Goal: Task Accomplishment & Management: Use online tool/utility

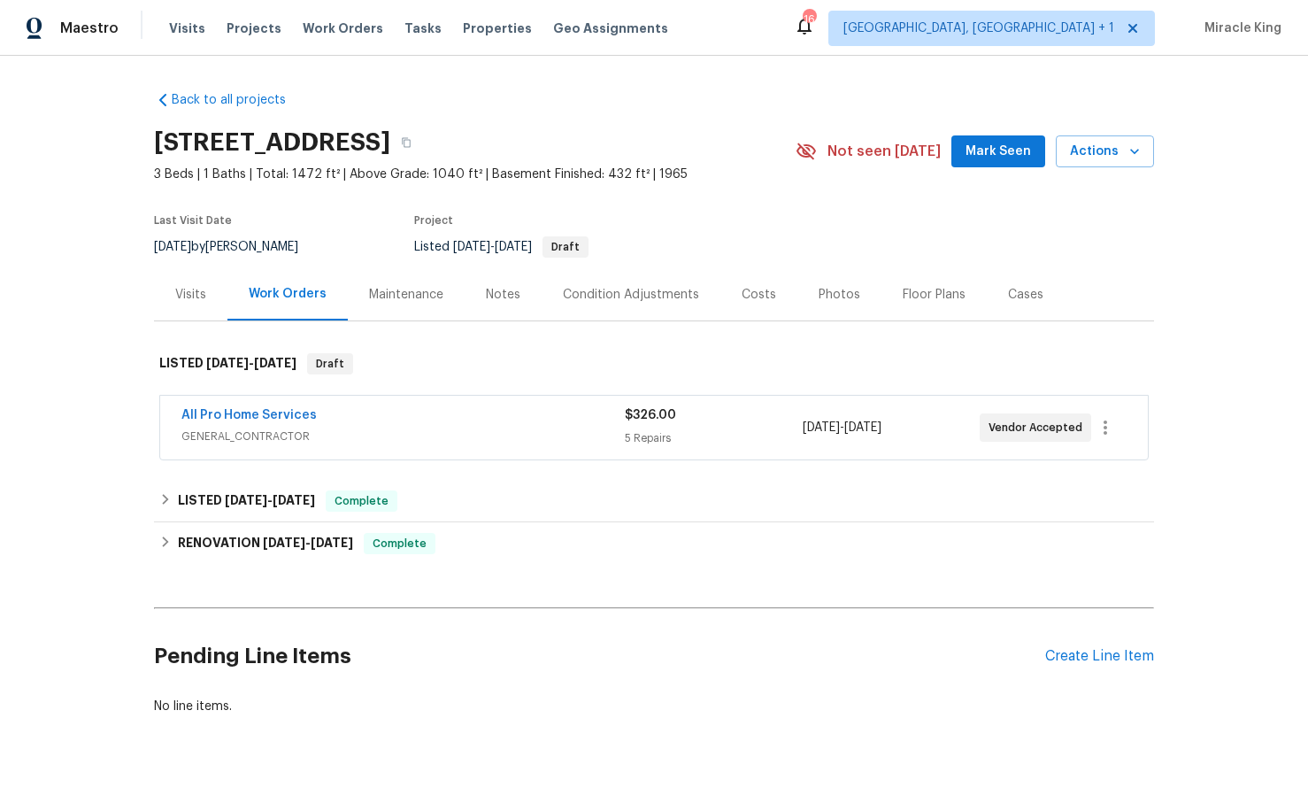
click at [199, 307] on div "Visits" at bounding box center [190, 294] width 73 height 52
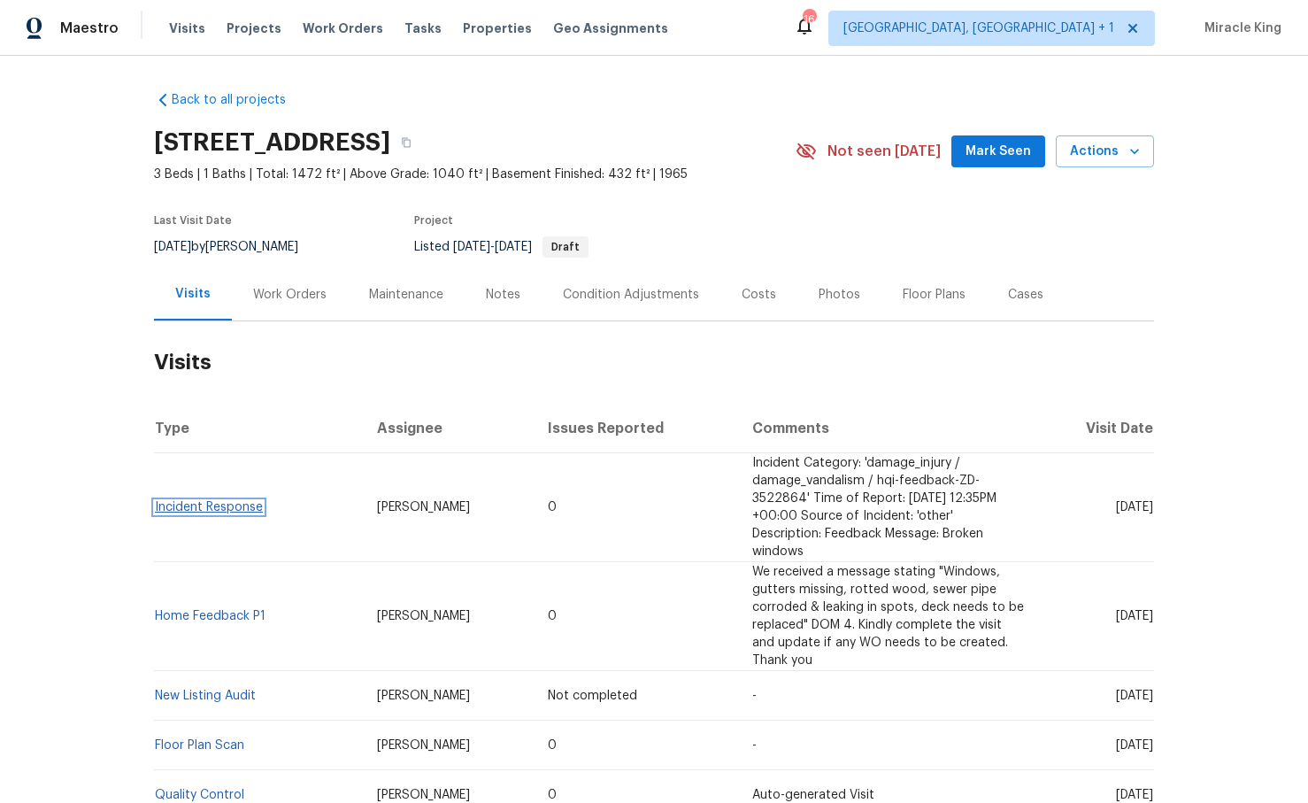
click at [203, 509] on link "Incident Response" at bounding box center [209, 507] width 108 height 12
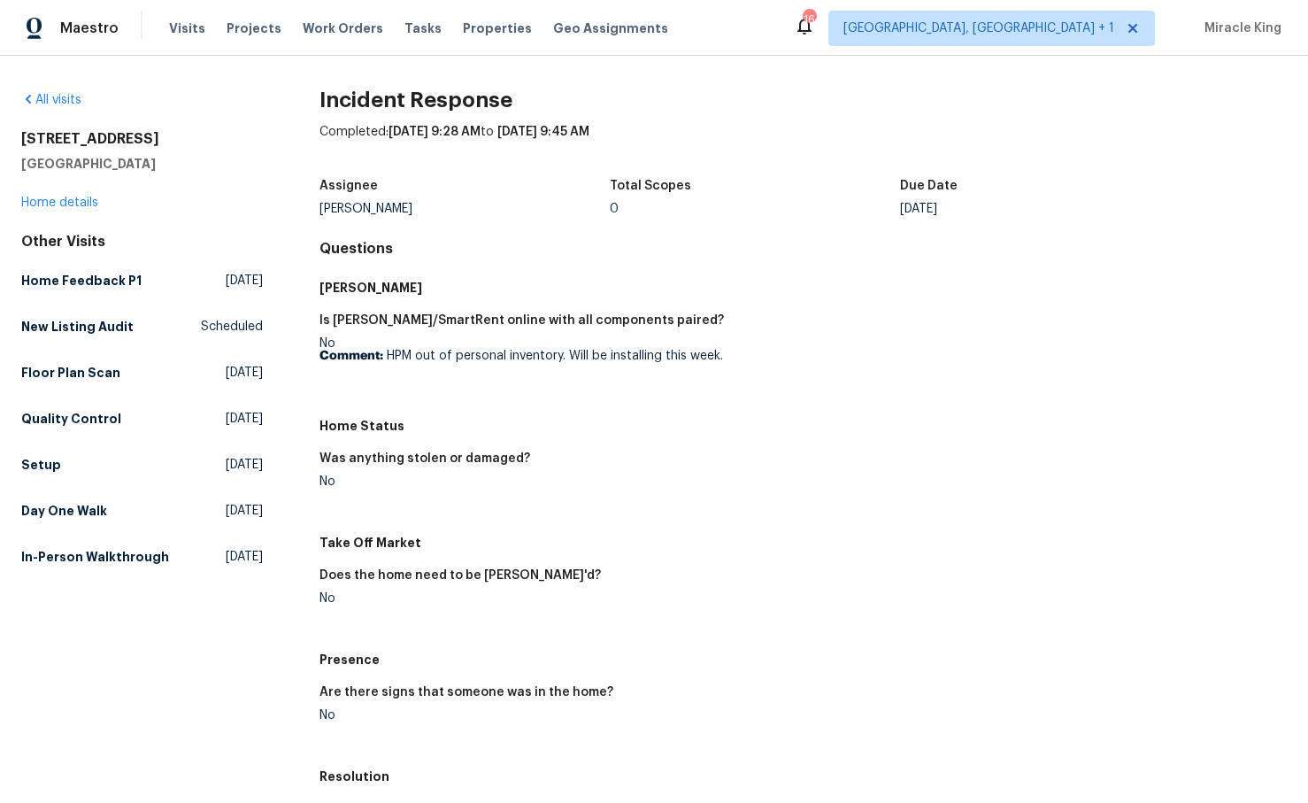
click at [455, 511] on figure "Was anything stolen or damaged? No" at bounding box center [560, 484] width 483 height 64
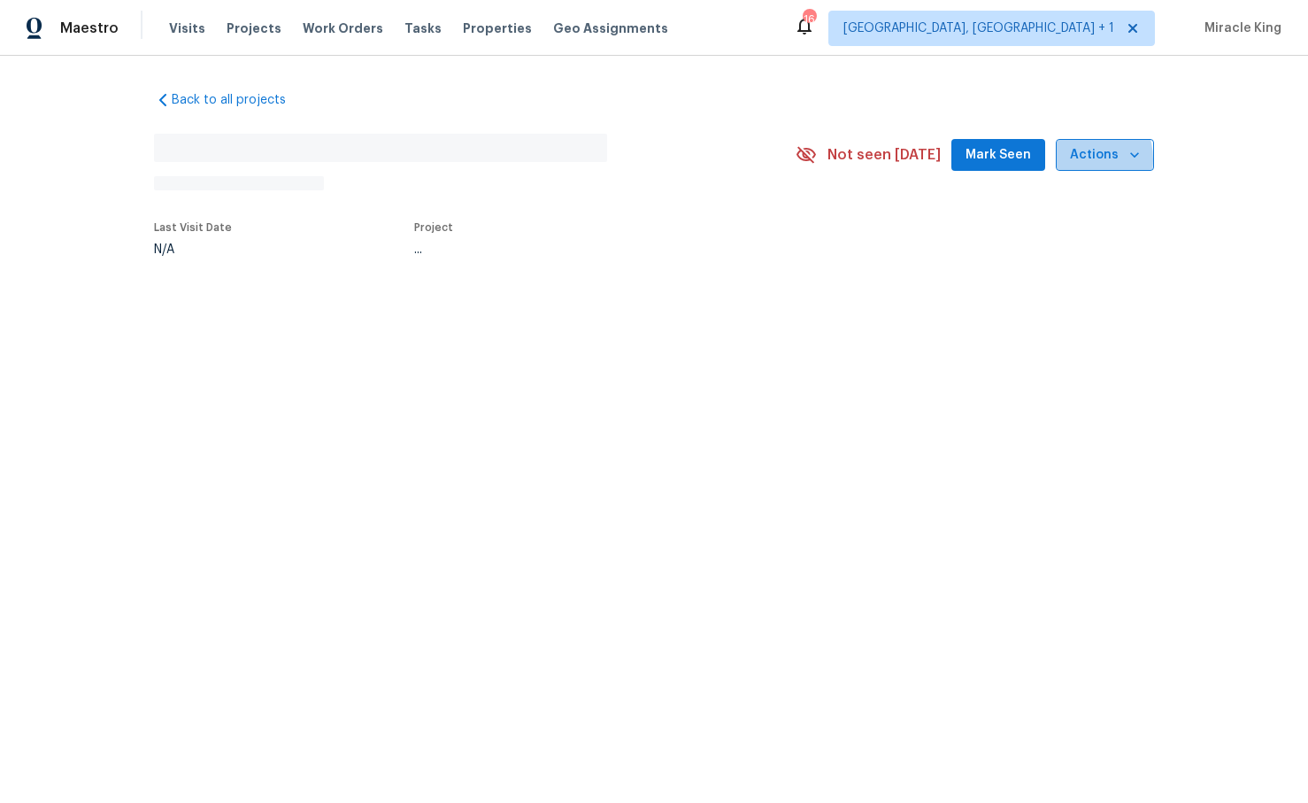
click at [1077, 160] on span "Actions" at bounding box center [1105, 155] width 70 height 22
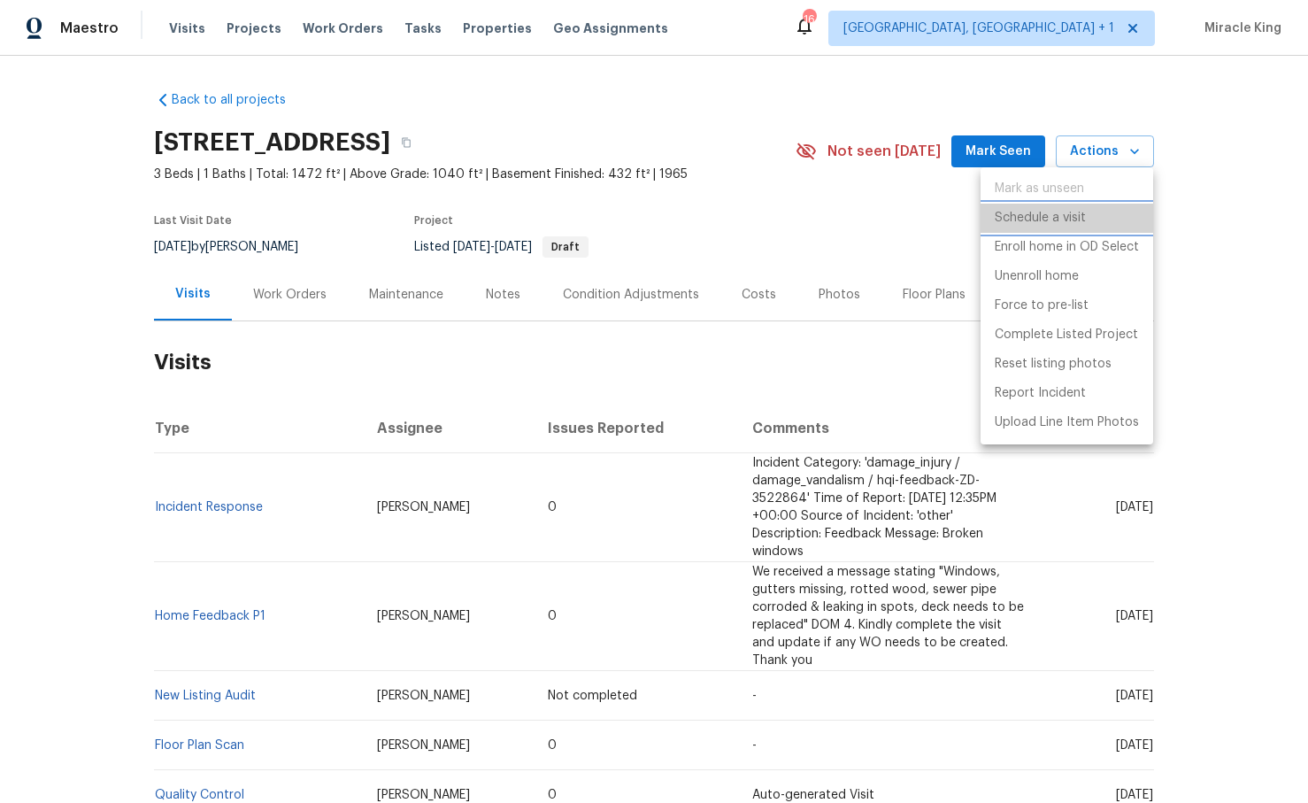
click at [1044, 225] on p "Schedule a visit" at bounding box center [1040, 218] width 91 height 19
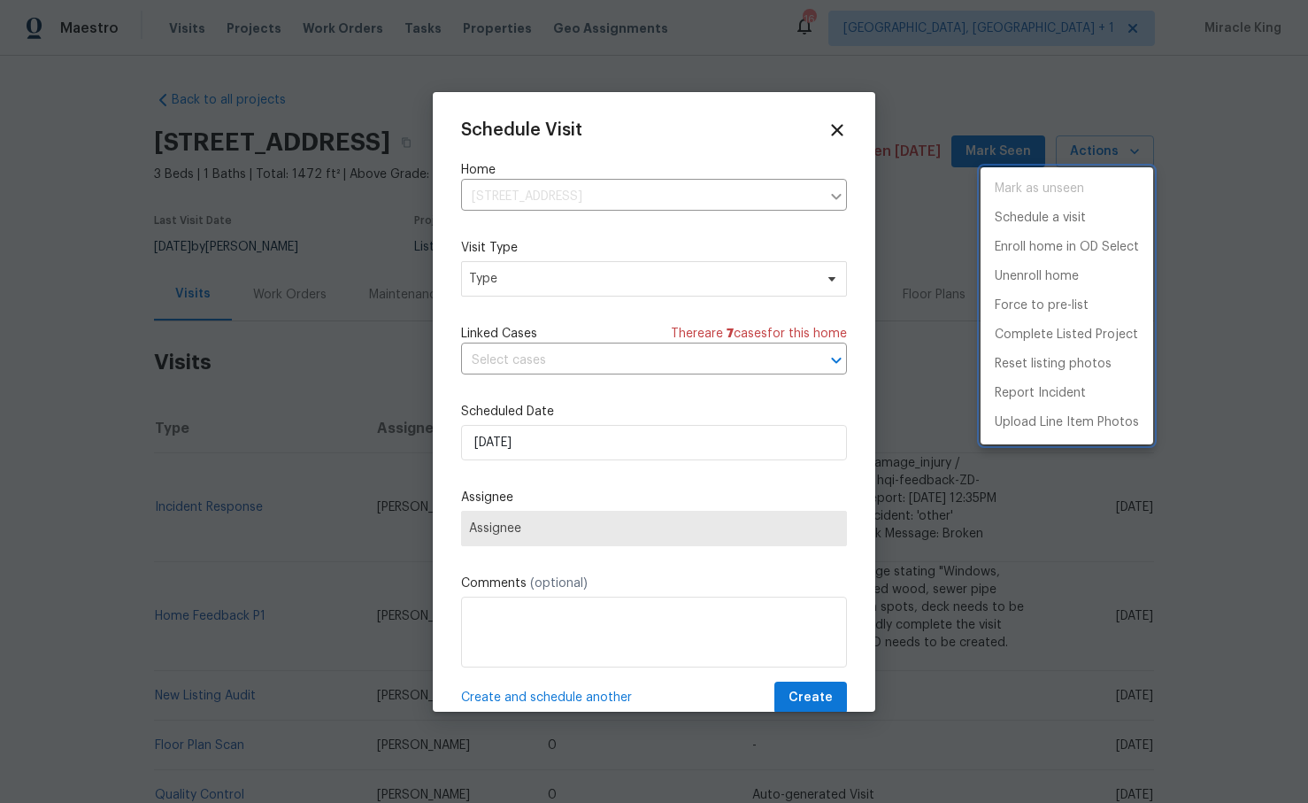
click at [564, 273] on div at bounding box center [654, 401] width 1308 height 803
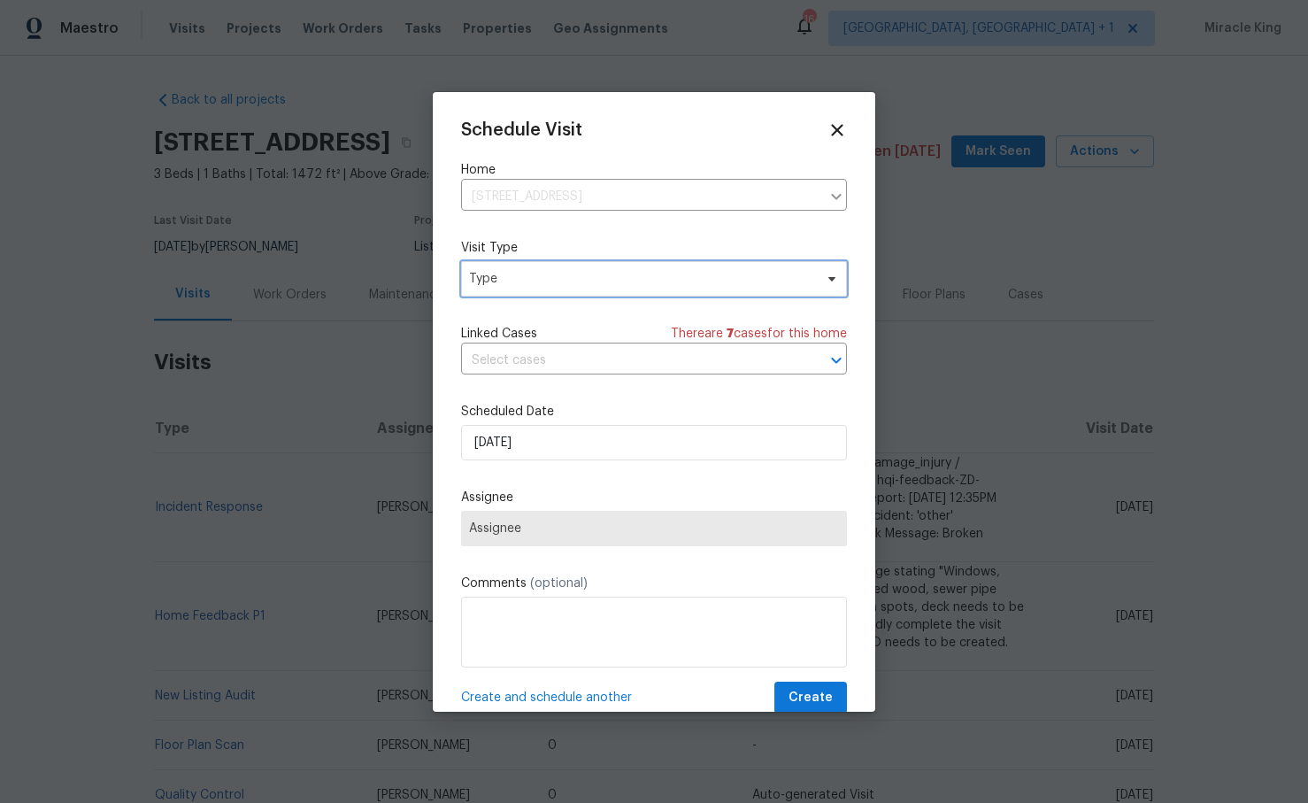
click at [561, 284] on span "Type" at bounding box center [641, 279] width 344 height 18
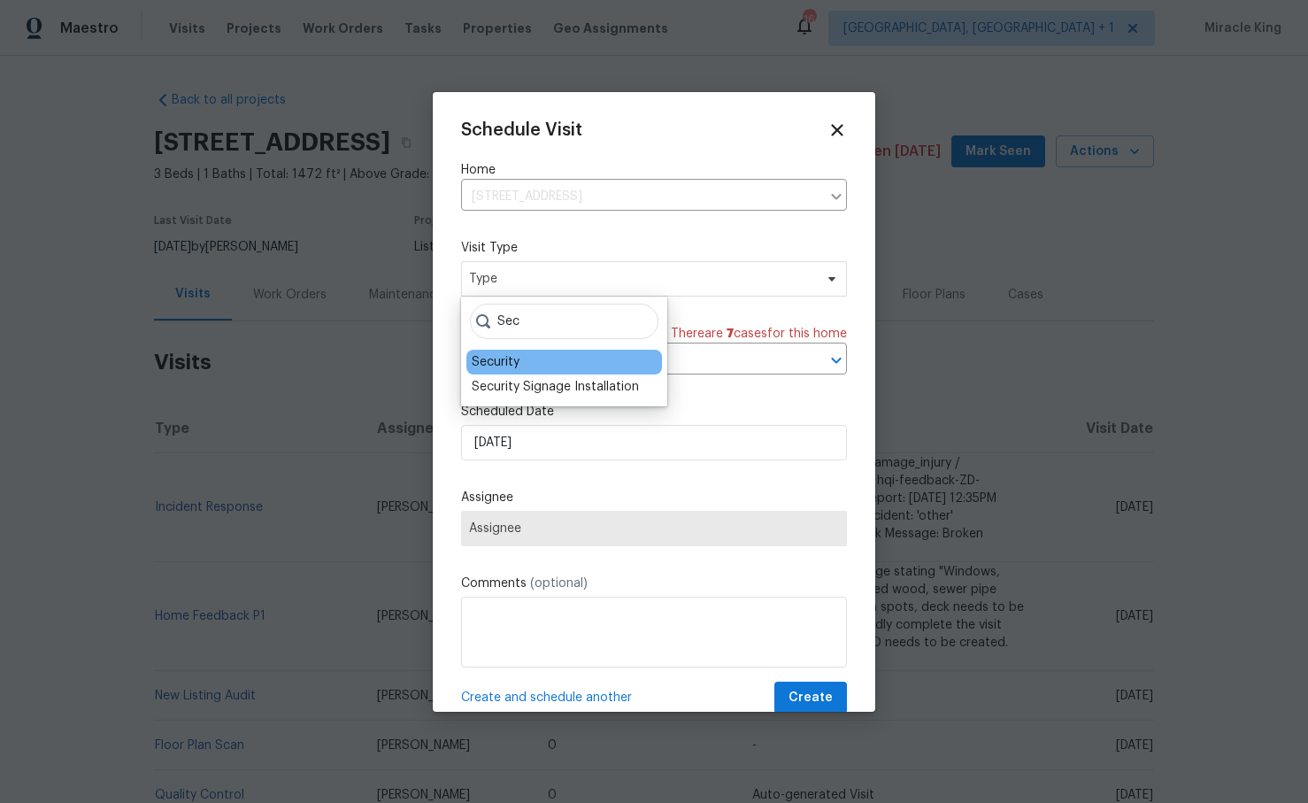
type input "Sec"
click at [522, 360] on div "Security" at bounding box center [564, 362] width 196 height 25
click at [514, 357] on div "Security" at bounding box center [496, 362] width 48 height 18
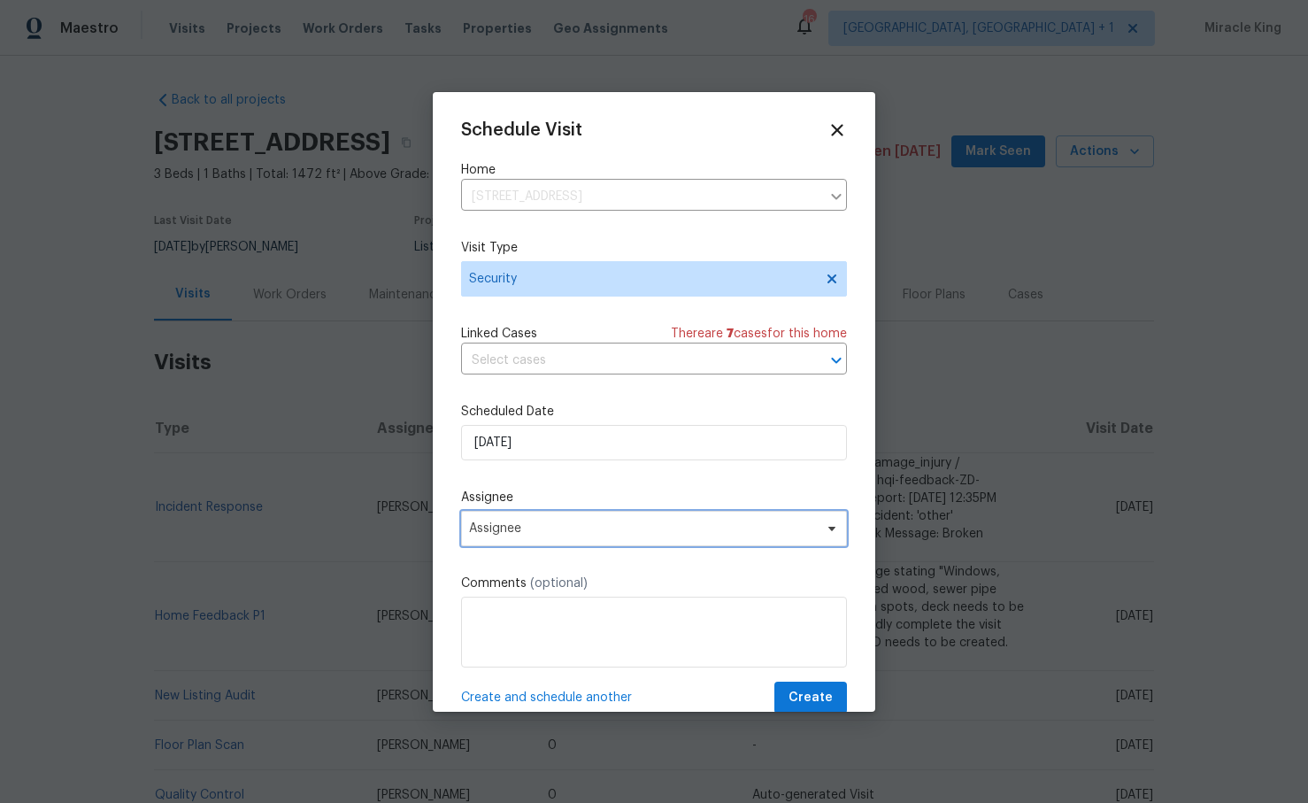
click at [539, 519] on span "Assignee" at bounding box center [654, 528] width 386 height 35
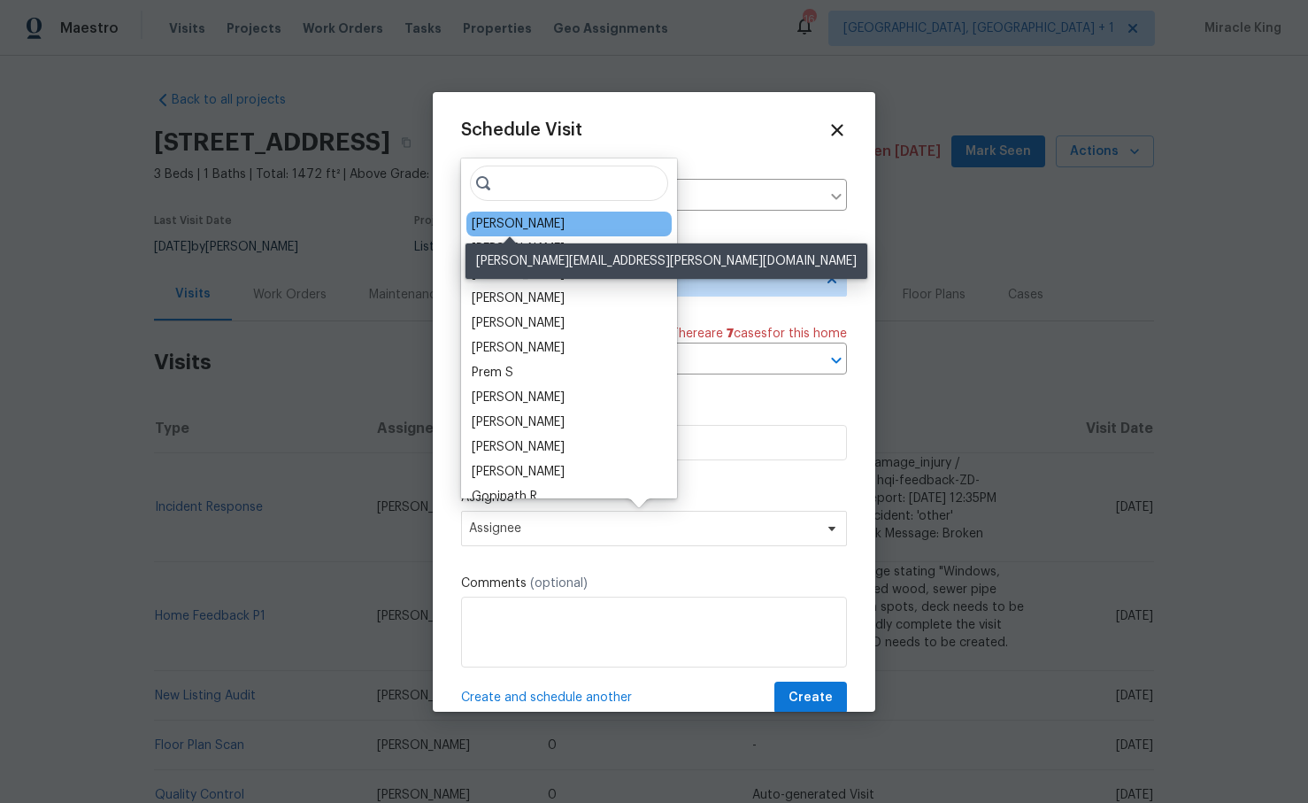
click at [535, 226] on div "[PERSON_NAME]" at bounding box center [518, 224] width 93 height 18
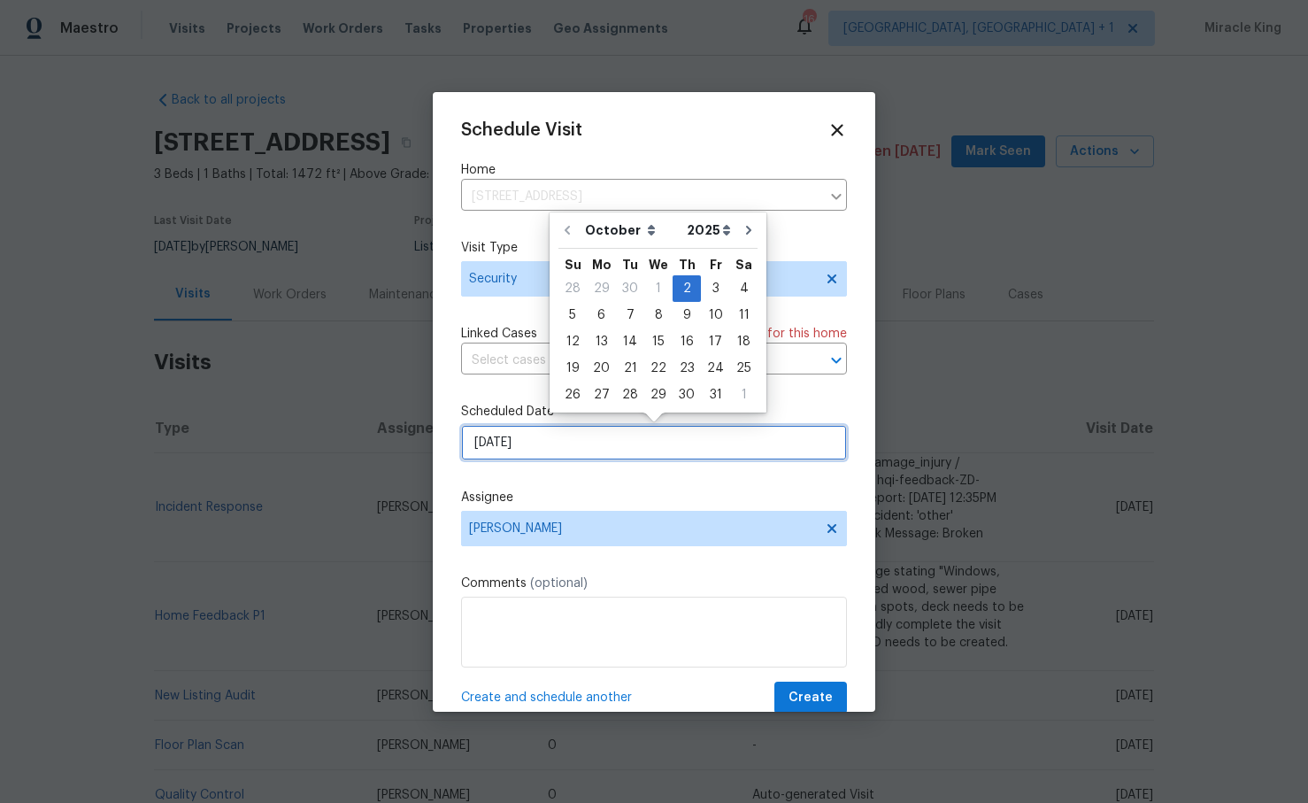
click at [567, 427] on input "[DATE]" at bounding box center [654, 442] width 386 height 35
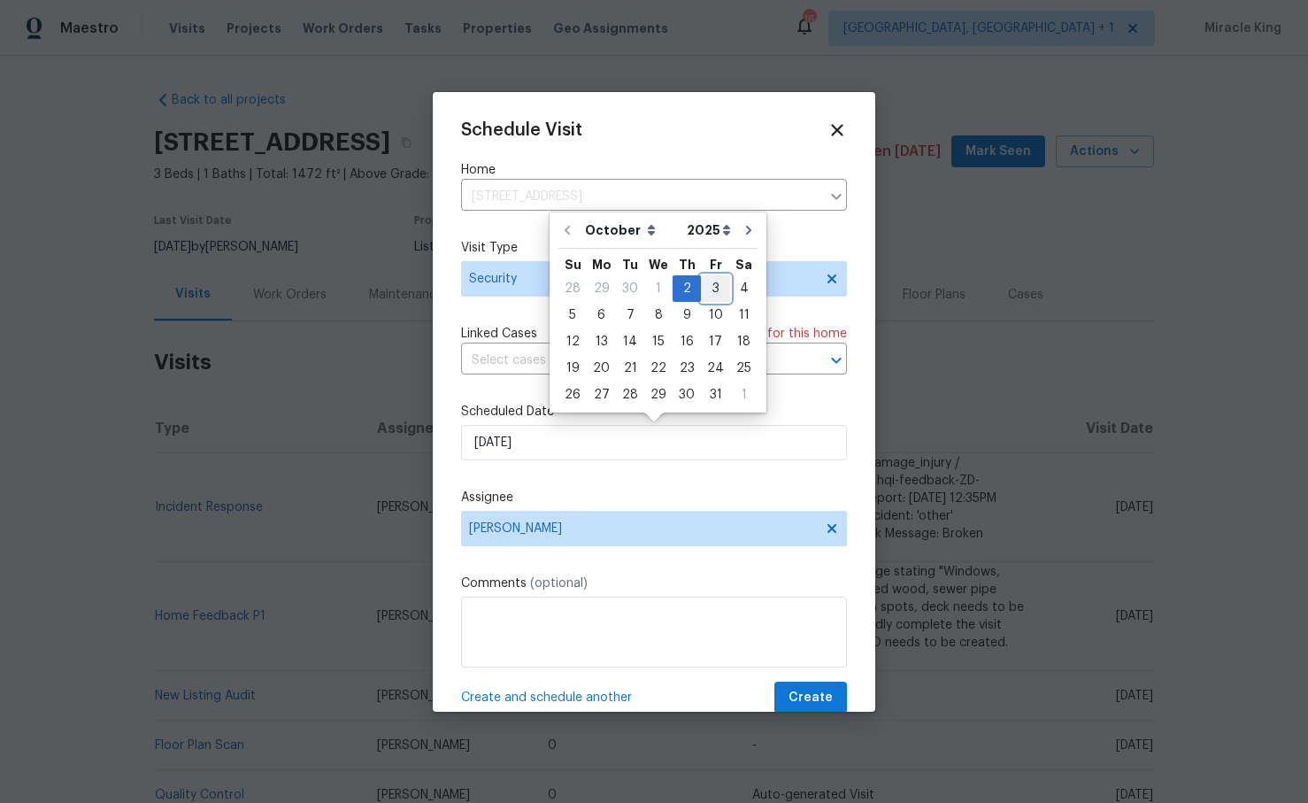
click at [701, 289] on div "3" at bounding box center [715, 288] width 29 height 25
type input "[DATE]"
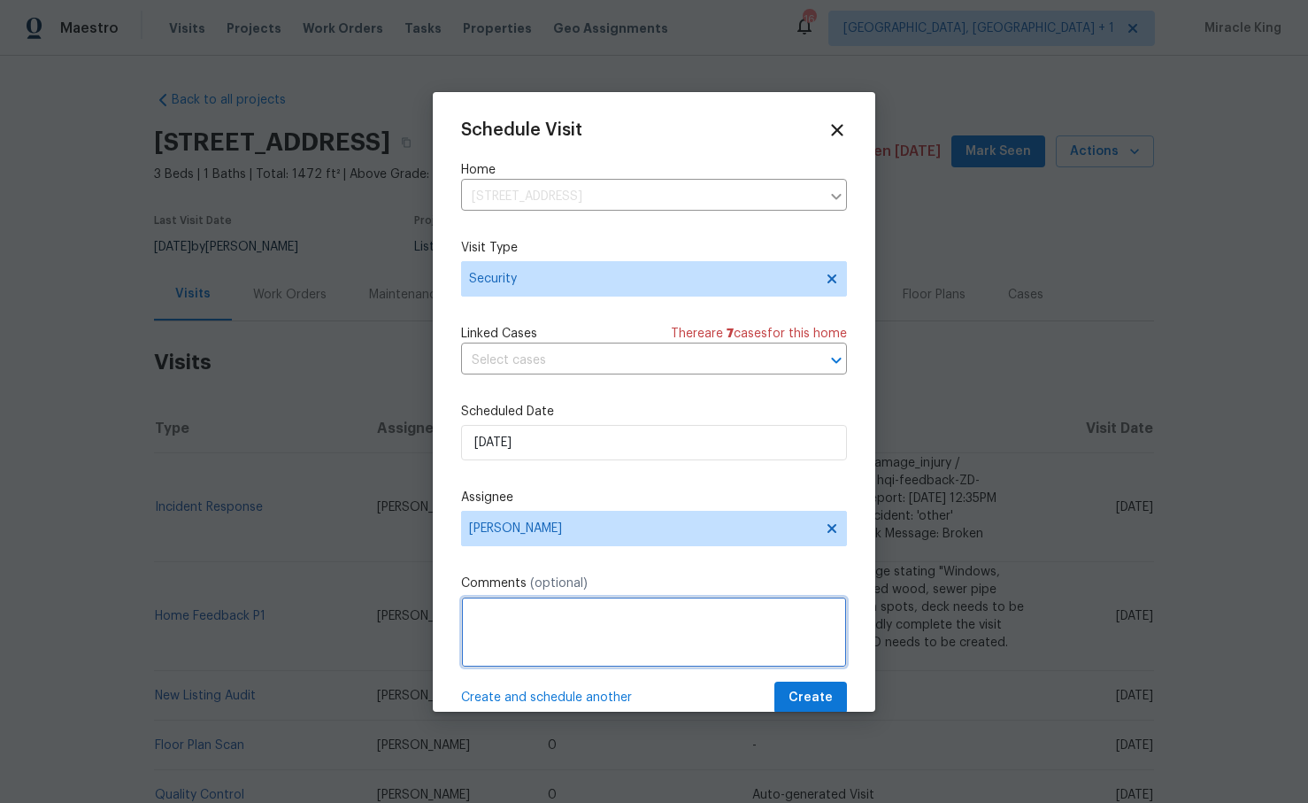
click at [597, 599] on textarea at bounding box center [654, 632] width 386 height 71
type textarea "Hi please update lockbox code it has been compromised and attempted for use in …"
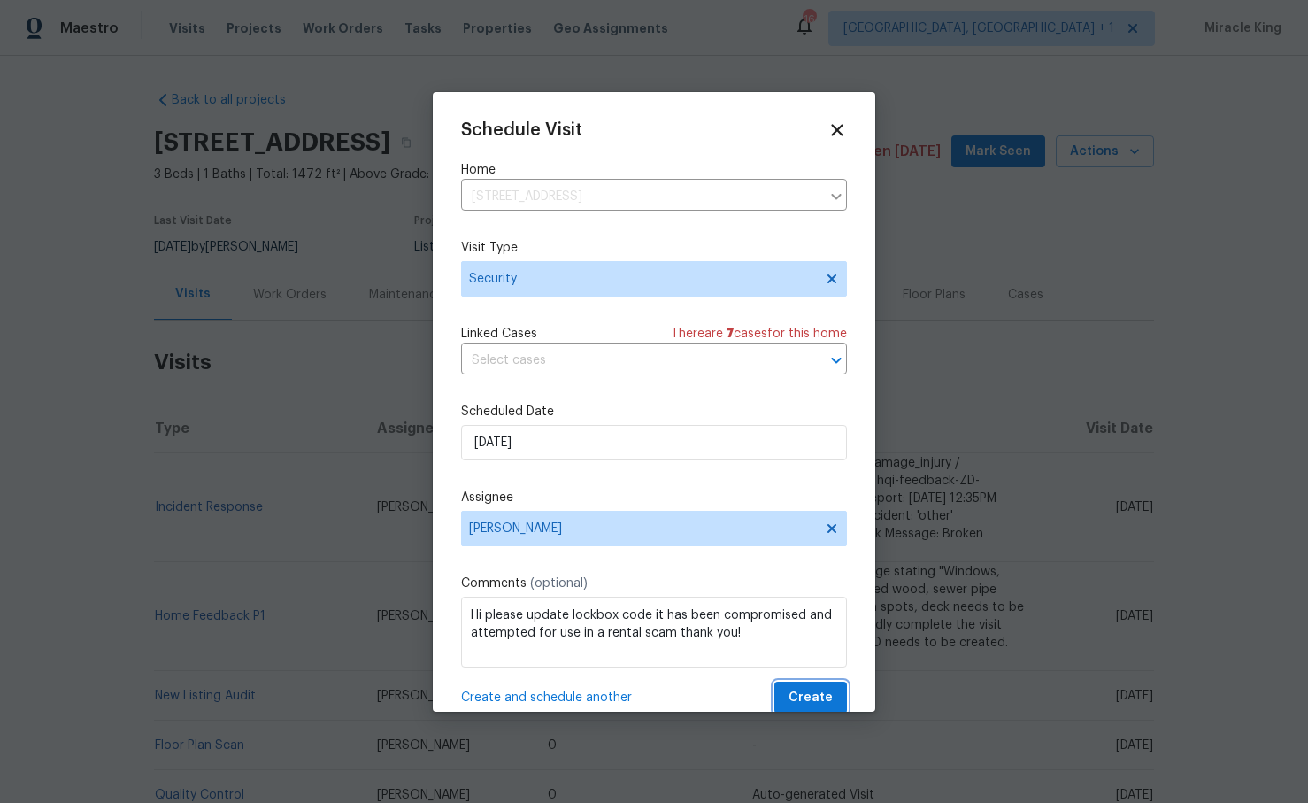
click at [805, 689] on span "Create" at bounding box center [811, 698] width 44 height 22
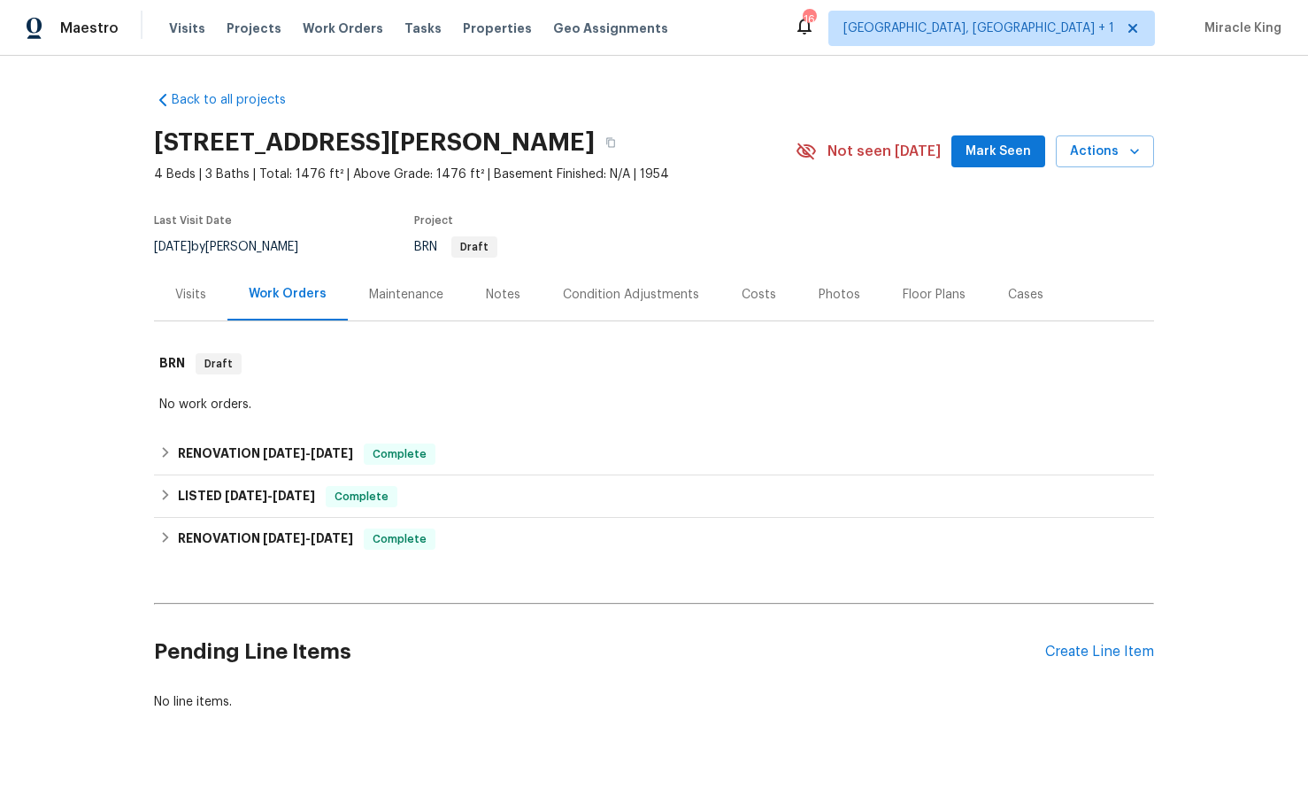
click at [204, 295] on div "Visits" at bounding box center [190, 295] width 31 height 18
